Goal: Task Accomplishment & Management: Complete application form

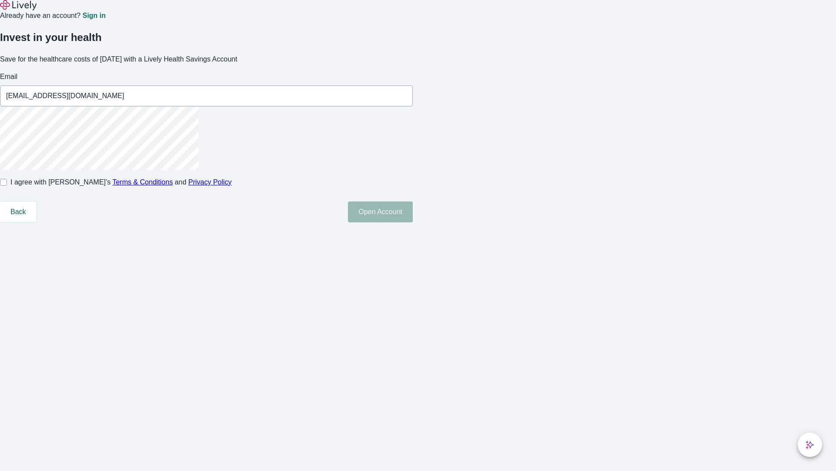
click at [7, 186] on input "I agree with Lively’s Terms & Conditions and Privacy Policy" at bounding box center [3, 182] width 7 height 7
checkbox input "true"
click at [413, 222] on button "Open Account" at bounding box center [380, 211] width 65 height 21
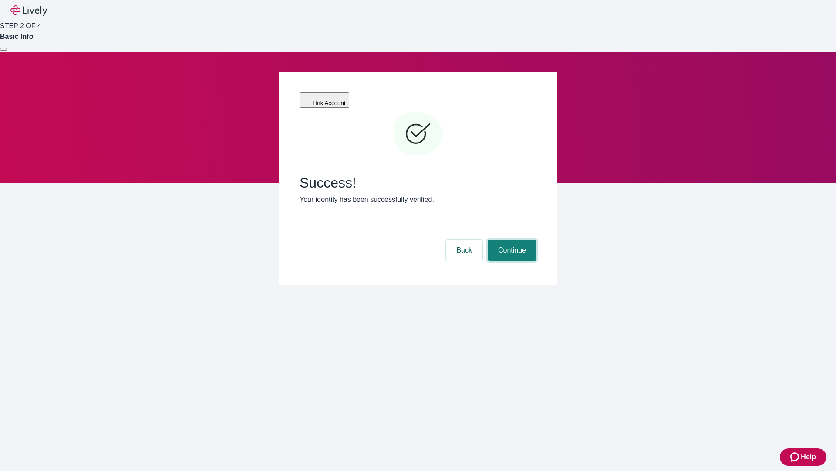
click at [511, 240] on button "Continue" at bounding box center [512, 250] width 49 height 21
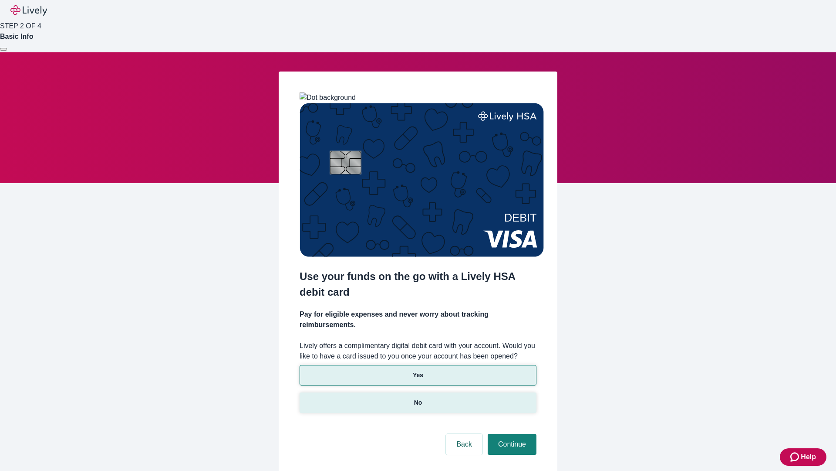
click at [418, 398] on p "No" at bounding box center [418, 402] width 8 height 9
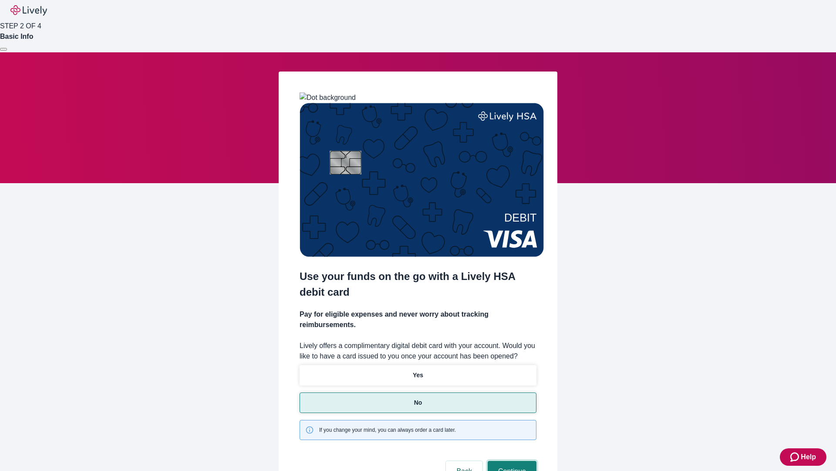
click at [511, 460] on button "Continue" at bounding box center [512, 470] width 49 height 21
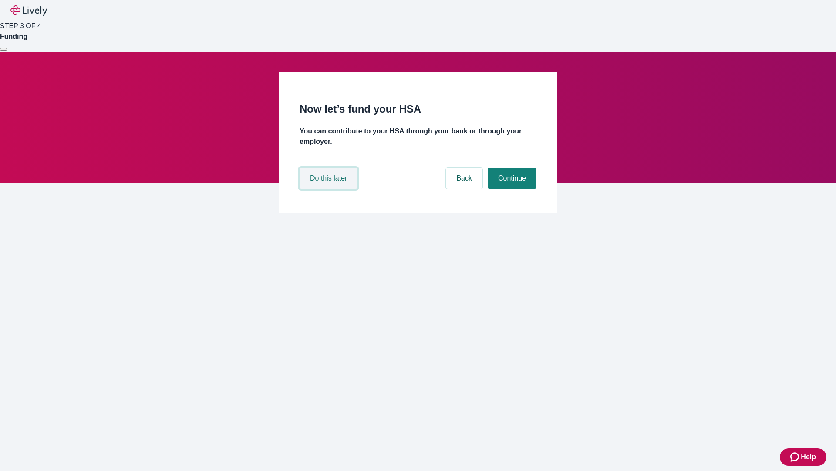
click at [330, 189] on button "Do this later" at bounding box center [329, 178] width 58 height 21
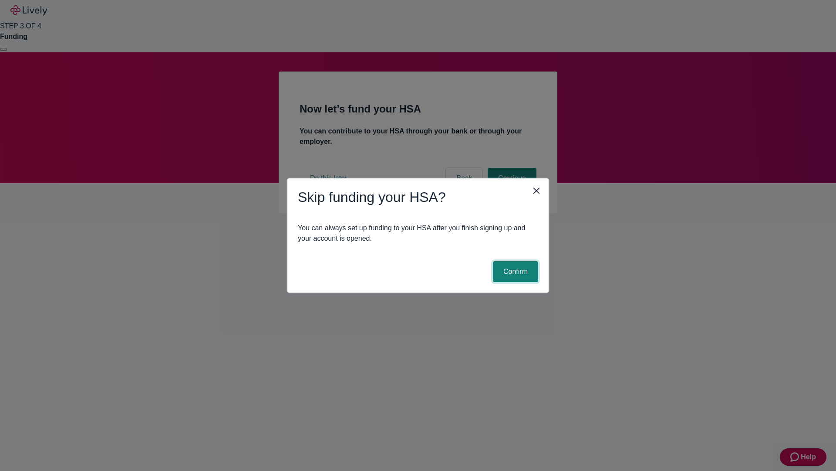
click at [515, 271] on button "Confirm" at bounding box center [515, 271] width 45 height 21
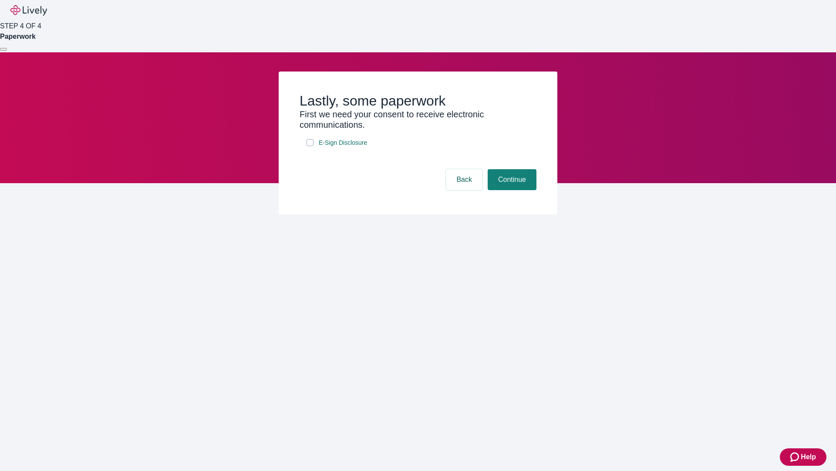
click at [310, 146] on input "E-Sign Disclosure" at bounding box center [310, 142] width 7 height 7
checkbox input "true"
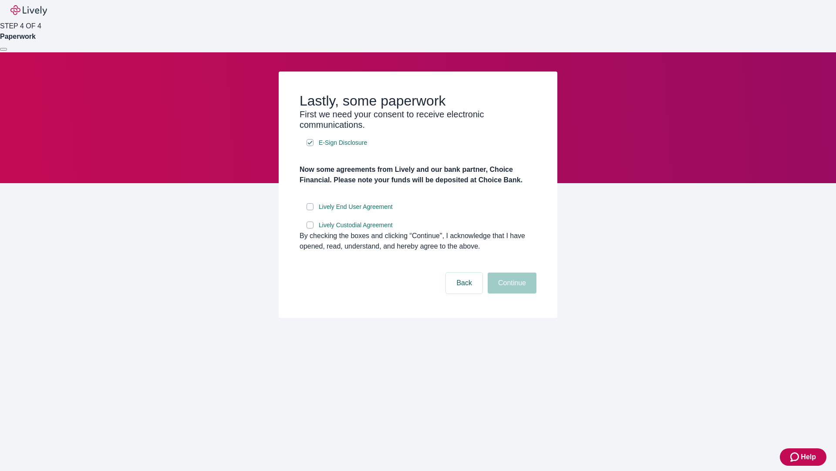
click at [310, 210] on input "Lively End User Agreement" at bounding box center [310, 206] width 7 height 7
checkbox input "true"
click at [310, 228] on input "Lively Custodial Agreement" at bounding box center [310, 224] width 7 height 7
checkbox input "true"
click at [511, 293] on button "Continue" at bounding box center [512, 282] width 49 height 21
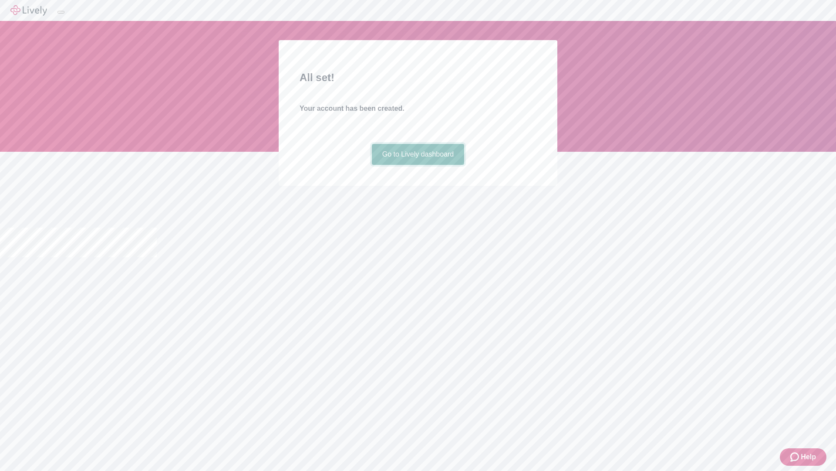
click at [418, 165] on link "Go to Lively dashboard" at bounding box center [418, 154] width 93 height 21
